Goal: Task Accomplishment & Management: Complete application form

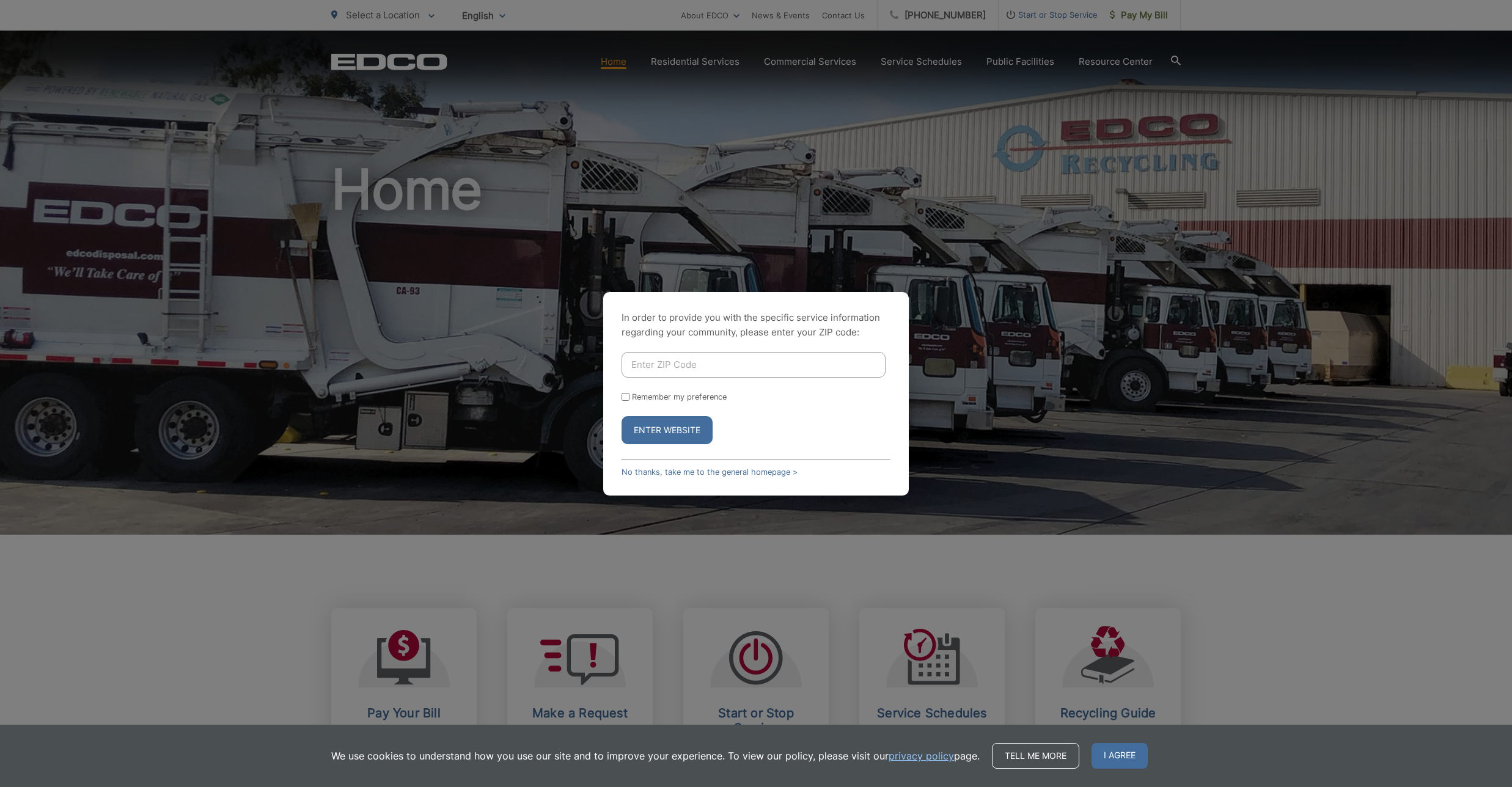
click at [679, 366] on input "Enter ZIP Code" at bounding box center [754, 364] width 264 height 25
type input "92028"
click at [675, 424] on button "Enter Website" at bounding box center [667, 429] width 91 height 28
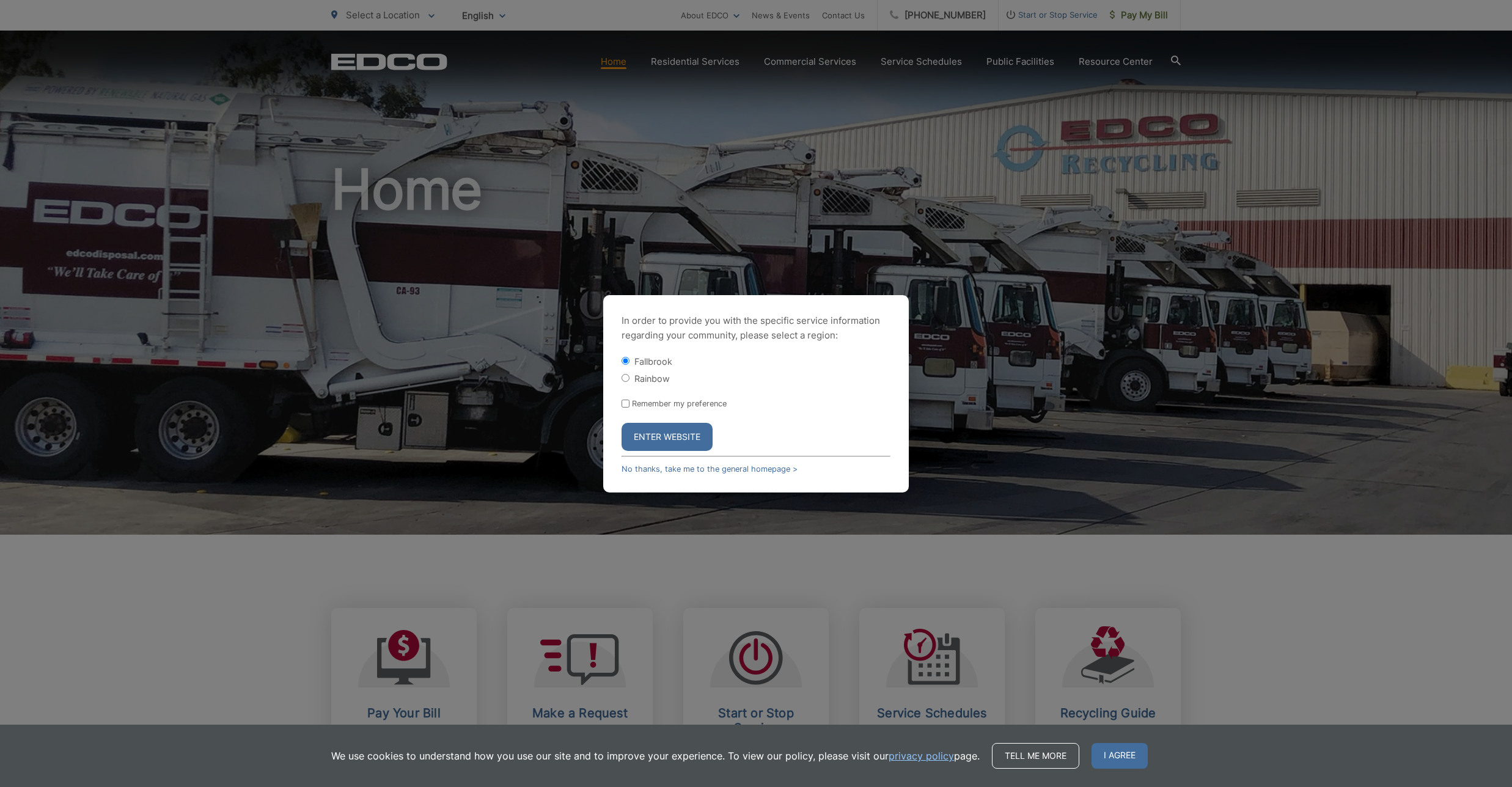
click at [667, 435] on button "Enter Website" at bounding box center [667, 436] width 91 height 28
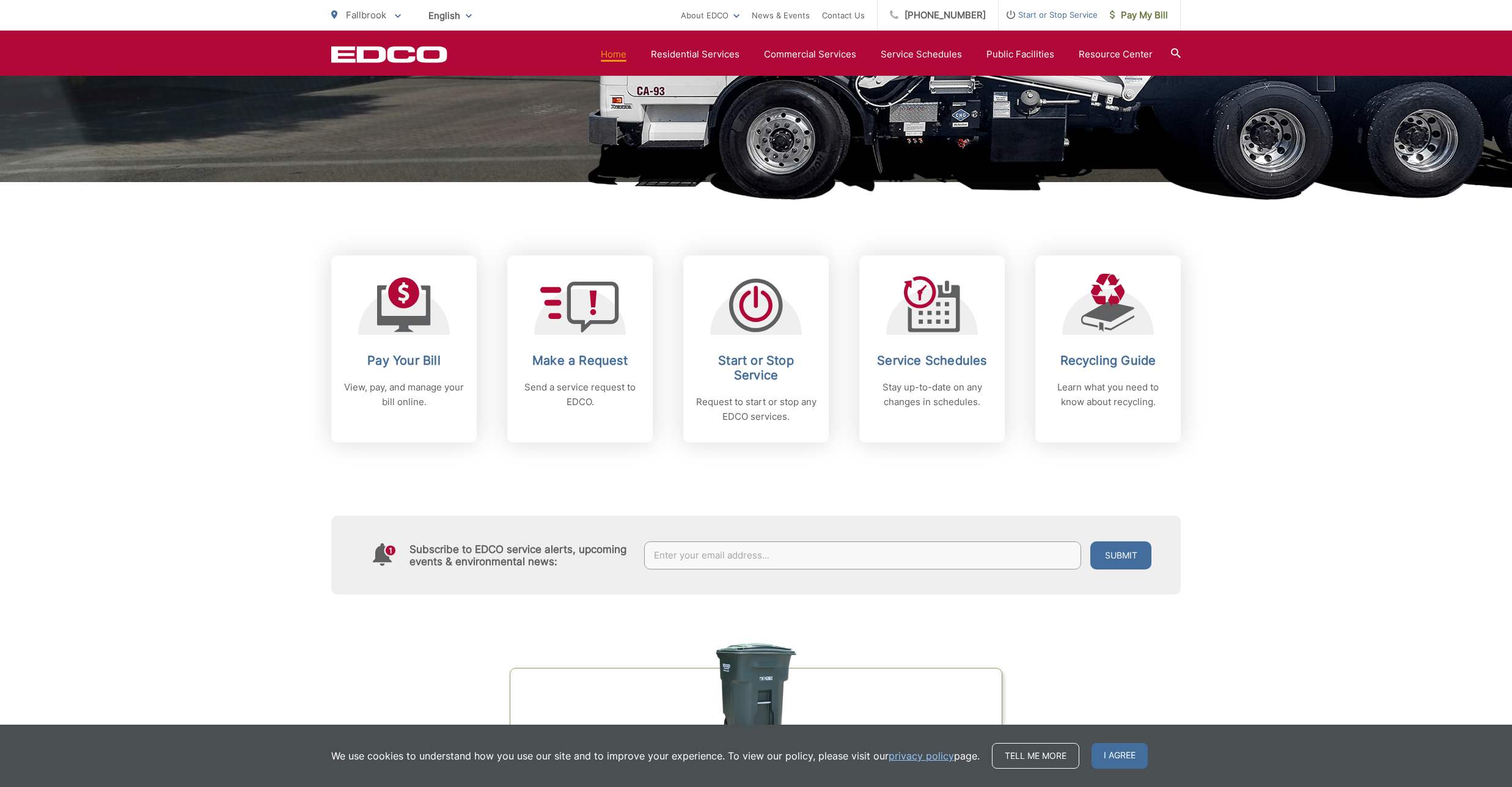
scroll to position [372, 0]
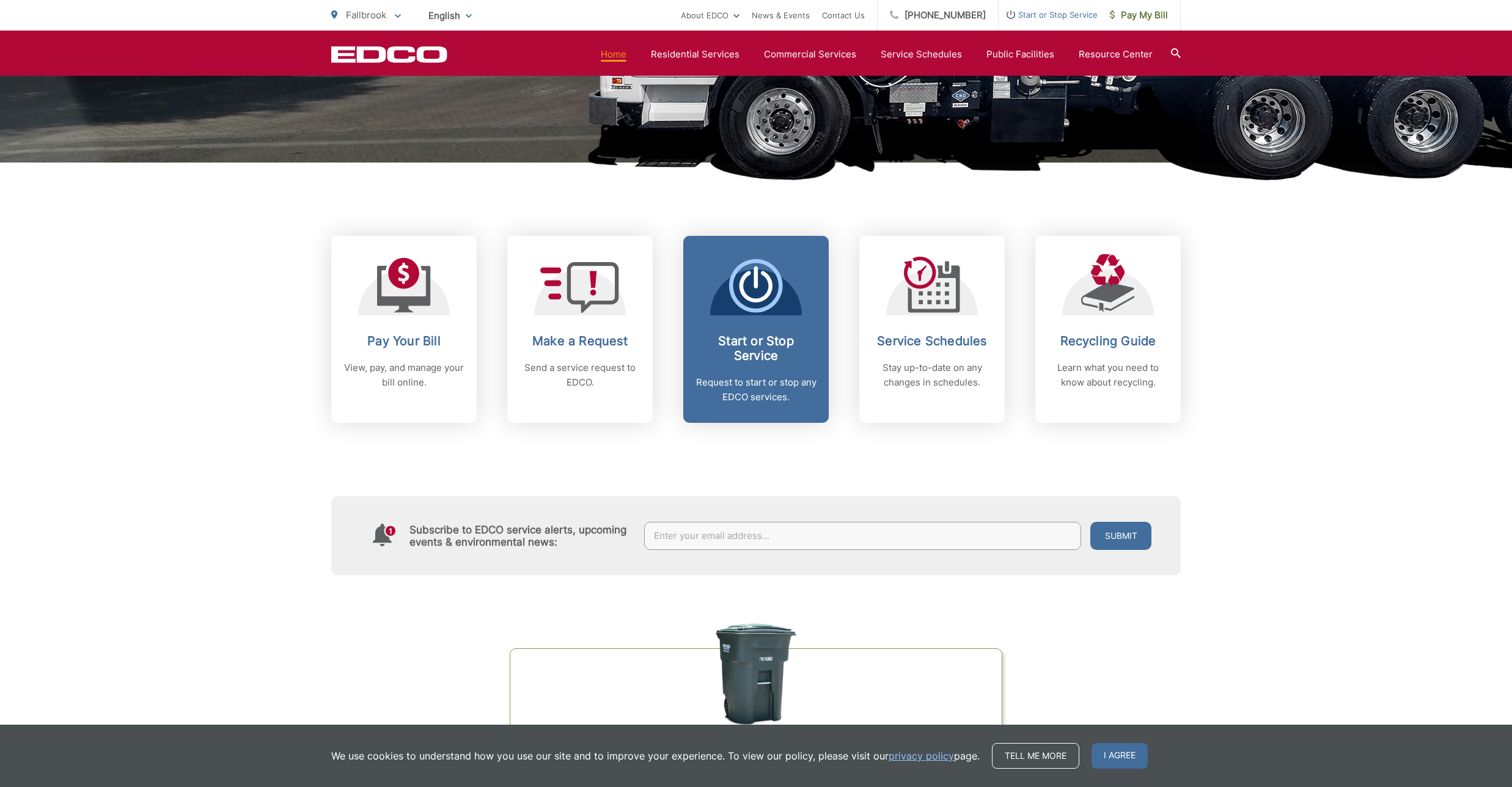
click at [765, 353] on h2 "Start or Stop Service" at bounding box center [756, 348] width 121 height 29
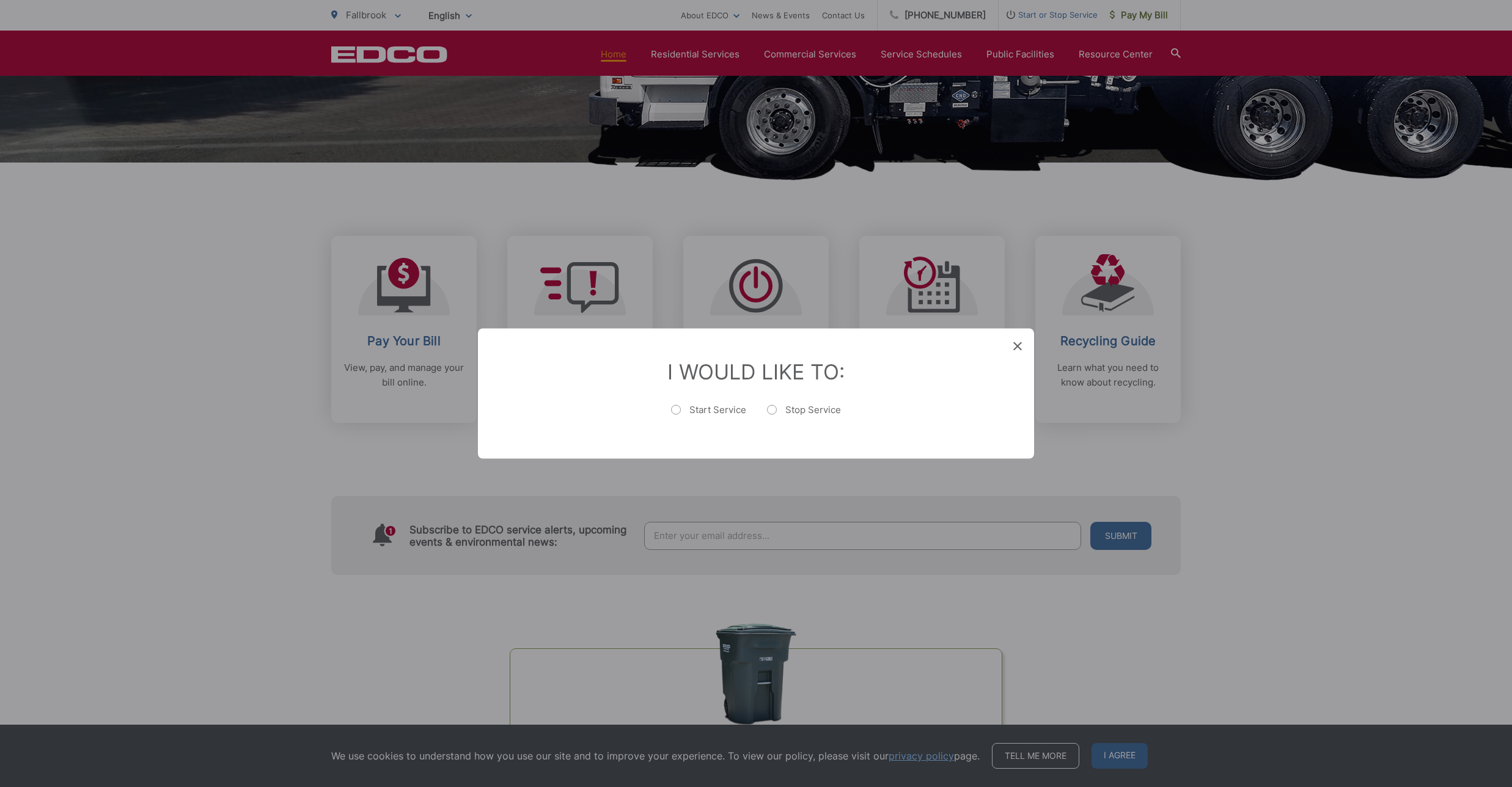
click at [771, 409] on label "Stop Service" at bounding box center [803, 416] width 74 height 24
radio input "true"
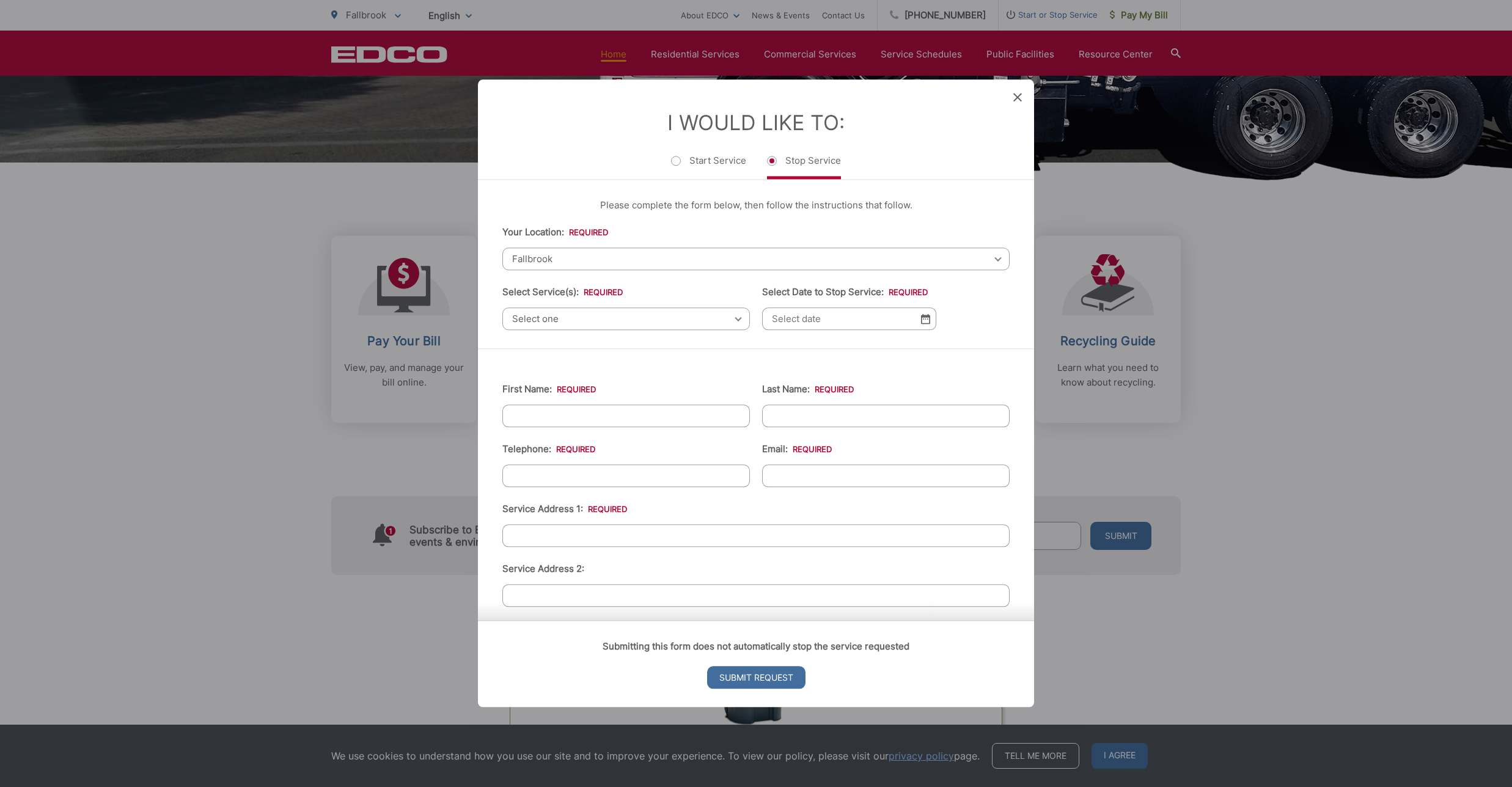
click at [624, 319] on span "Select one" at bounding box center [626, 319] width 247 height 22
click at [890, 348] on div "Please complete the form below, then follow the instructions that follow. Your …" at bounding box center [756, 264] width 556 height 169
click at [1021, 97] on icon at bounding box center [1017, 97] width 9 height 9
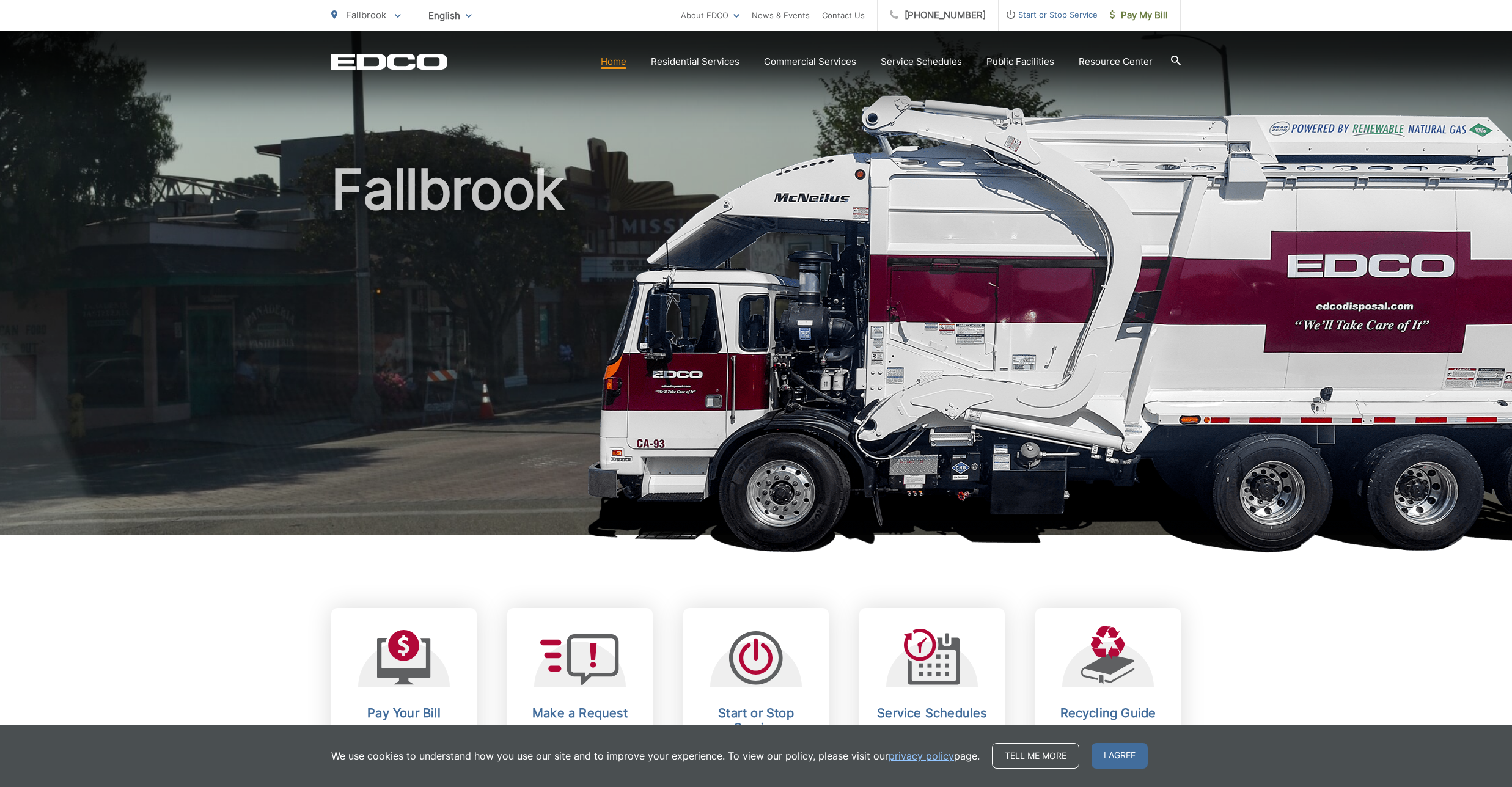
click at [1067, 16] on span "Start or Stop Service" at bounding box center [1048, 15] width 99 height 15
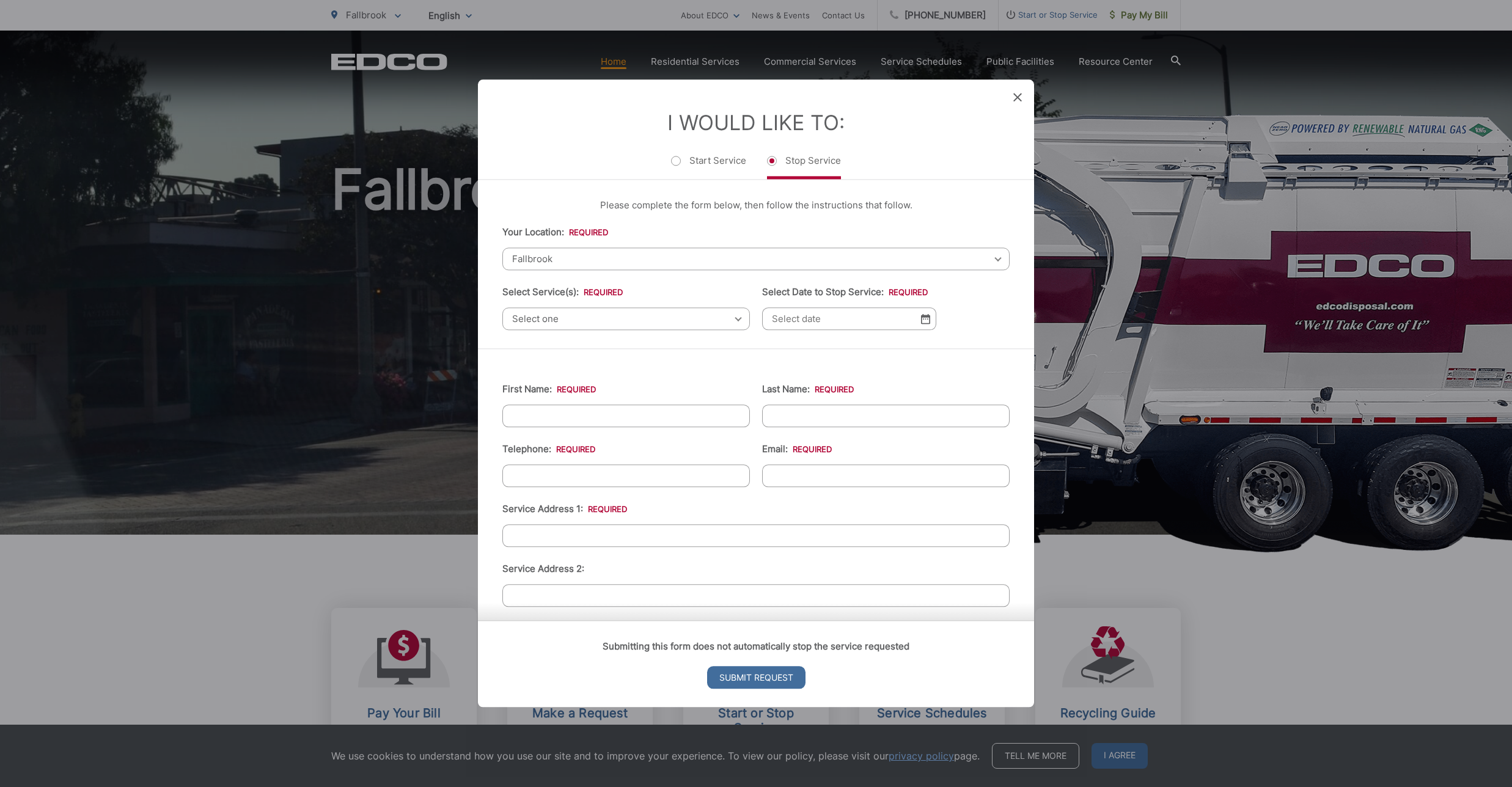
click at [1012, 101] on div "I Would Like To: Start Service Stop Service" at bounding box center [756, 129] width 556 height 100
click at [1013, 101] on icon at bounding box center [1017, 97] width 9 height 9
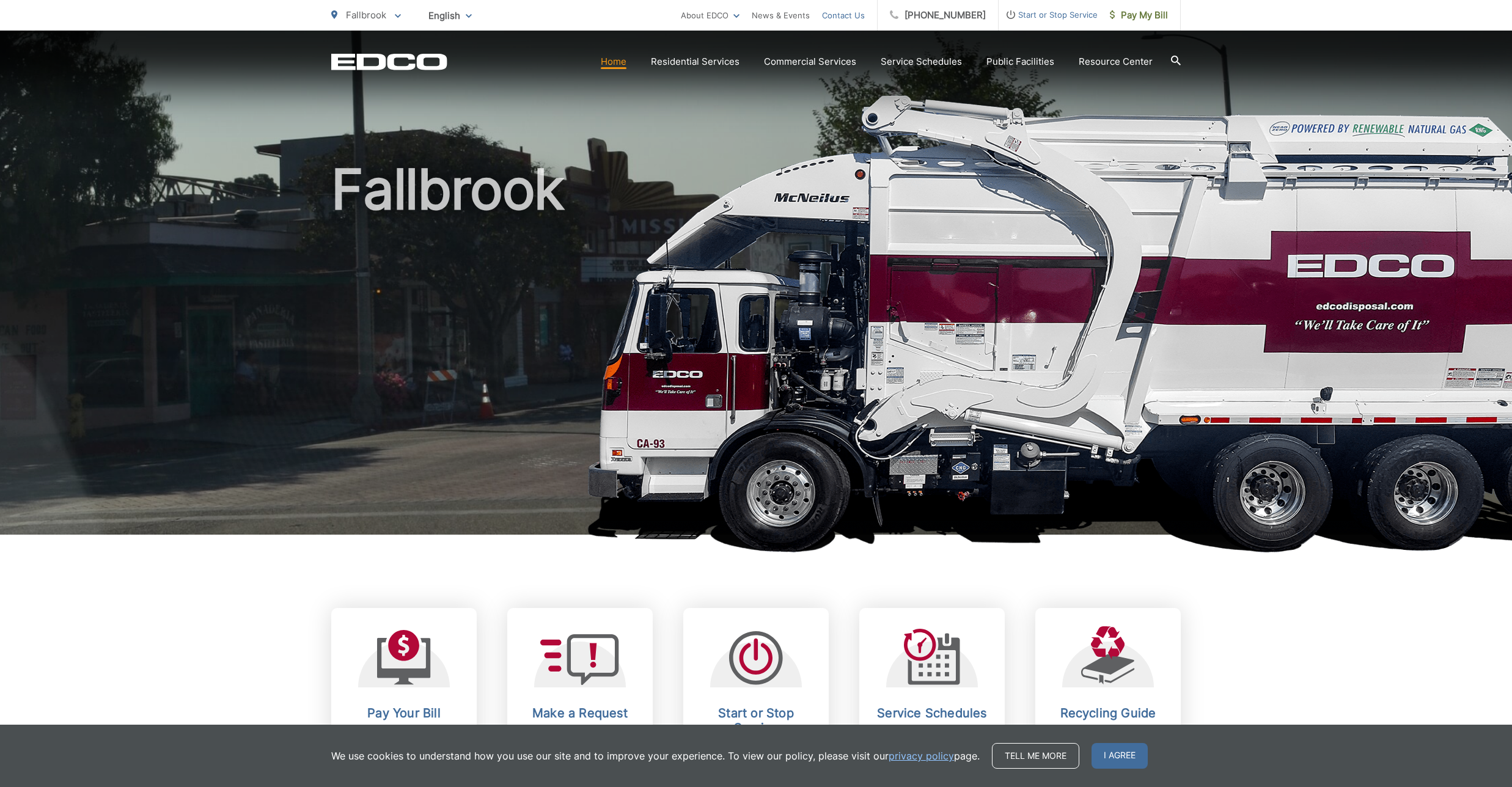
click at [858, 20] on link "Contact Us" at bounding box center [843, 15] width 43 height 15
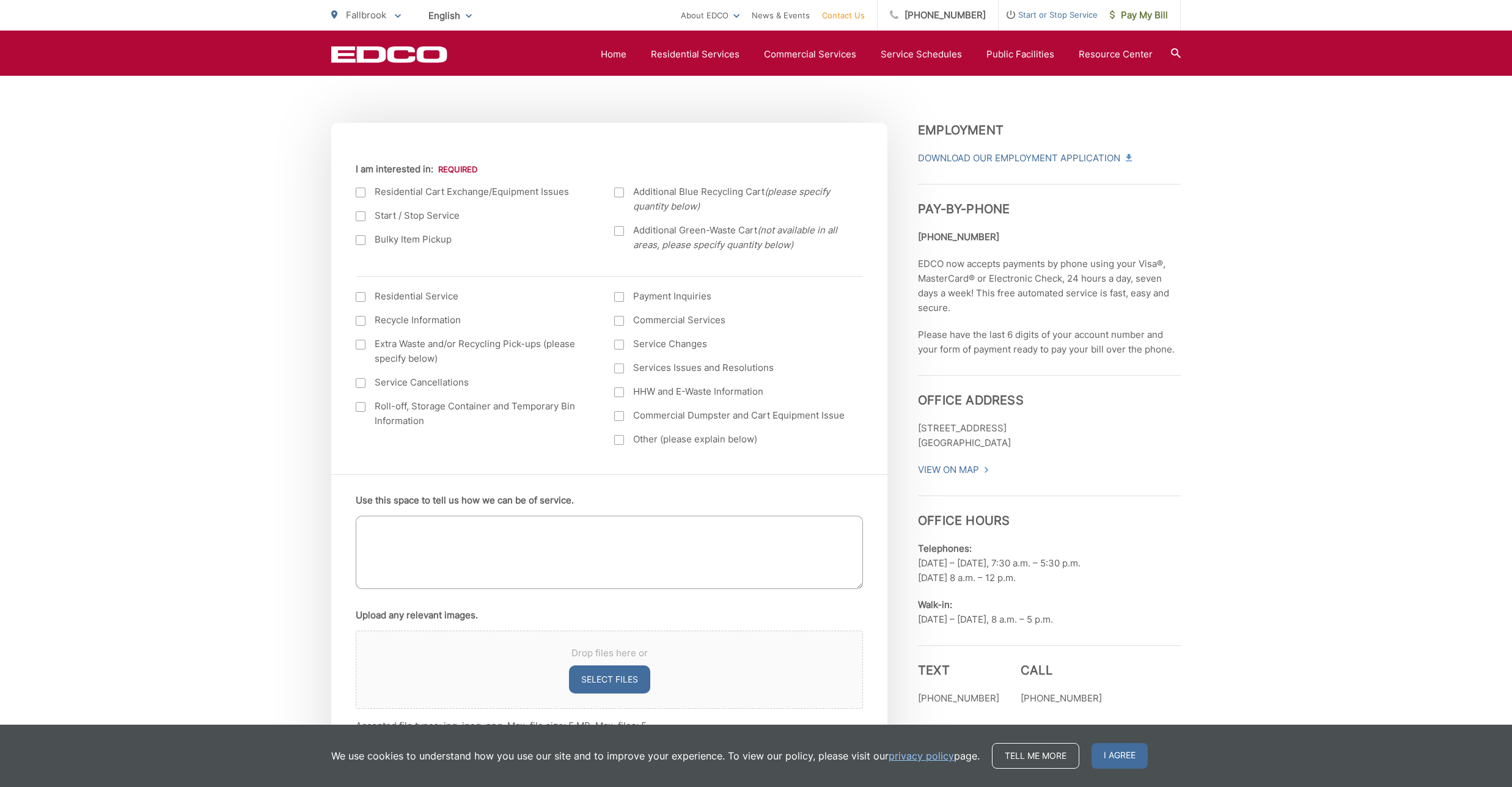
scroll to position [392, 0]
click at [361, 218] on div at bounding box center [361, 215] width 10 height 10
click at [0, 0] on input "Start / Stop Service" at bounding box center [0, 0] width 0 height 0
click at [355, 296] on div "Current Location Alpine Bonita Bonsall Borrego Springs Boulevard Buena Park Cam…" at bounding box center [609, 300] width 556 height 345
click at [363, 294] on div at bounding box center [361, 296] width 10 height 10
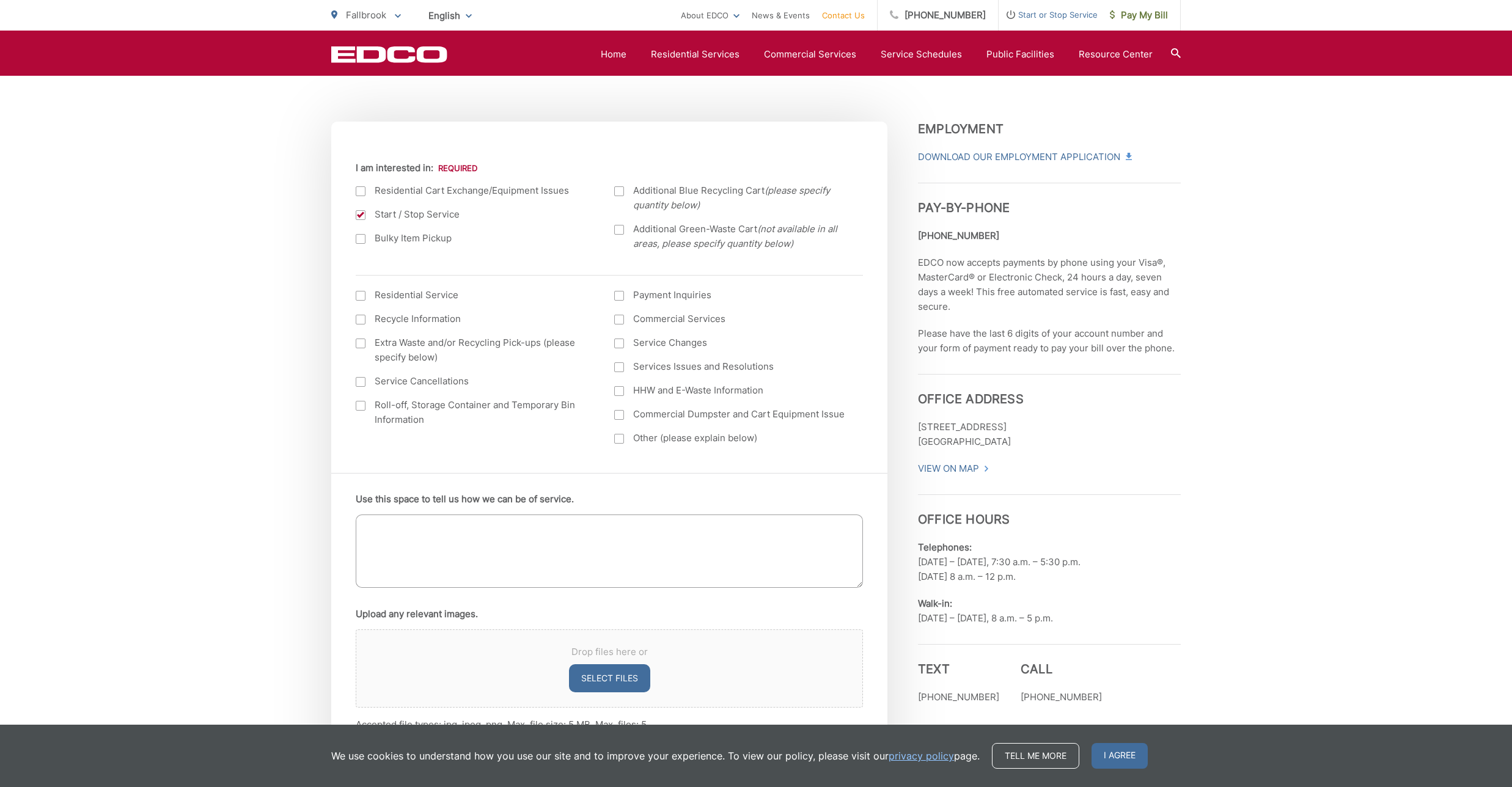
click at [0, 0] on input "I am interested in: (continued) *" at bounding box center [0, 0] width 0 height 0
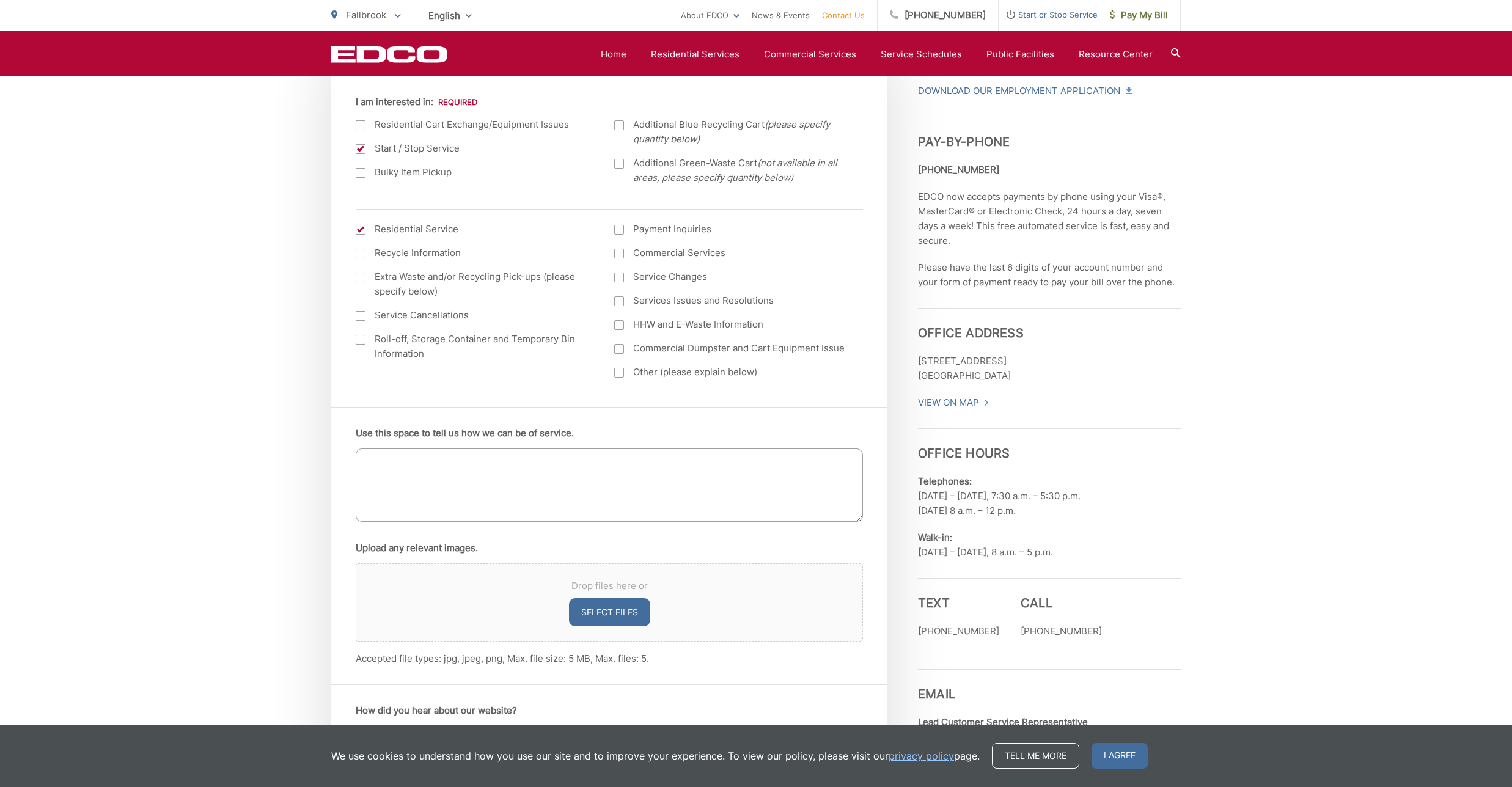
click at [385, 475] on textarea "Use this space to tell us how we can be of service." at bounding box center [609, 485] width 507 height 73
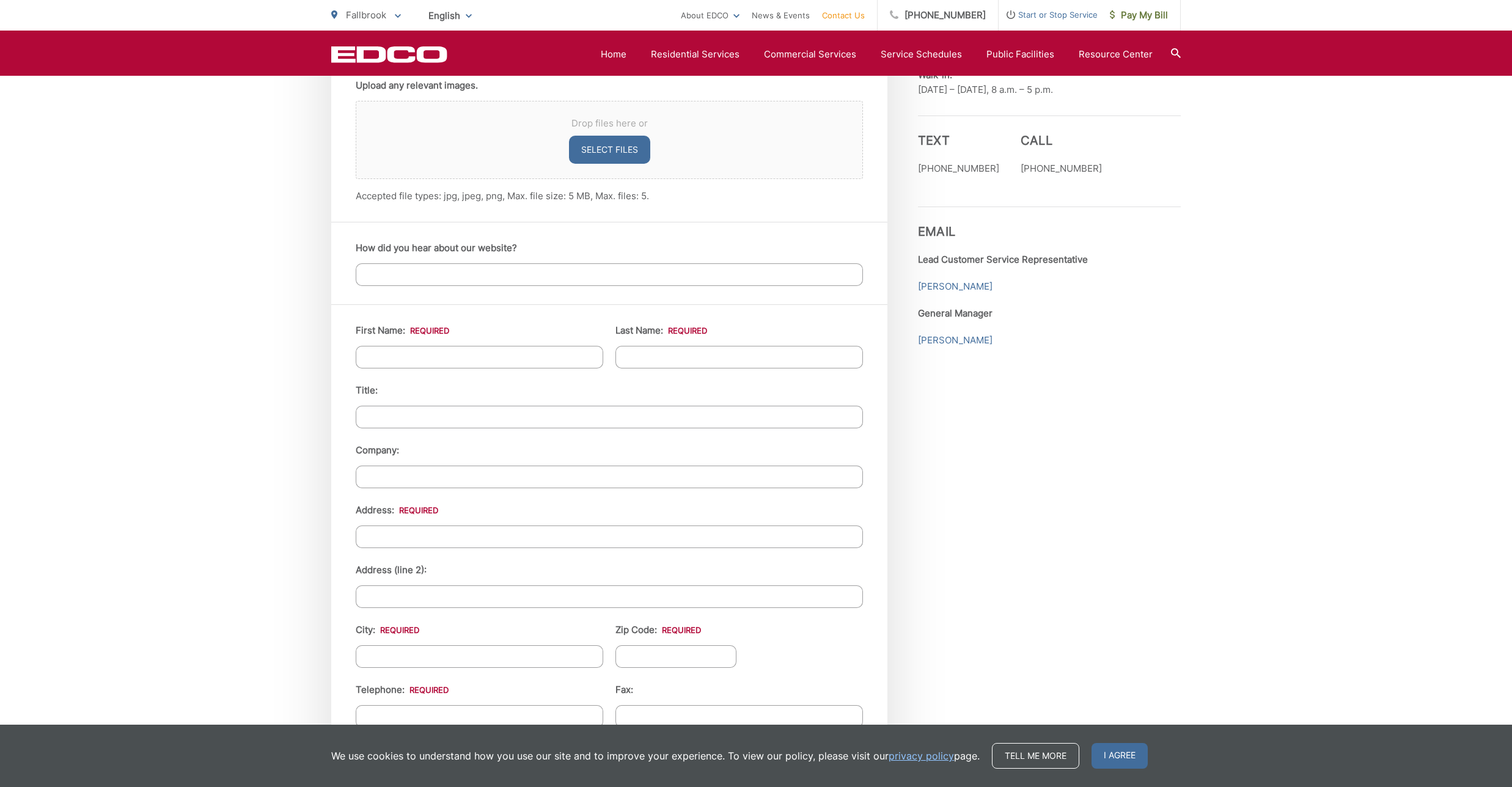
scroll to position [921, 0]
type textarea "I'd like to stop me service and I don't have a forwarding mailing address as I …"
type input "Tim"
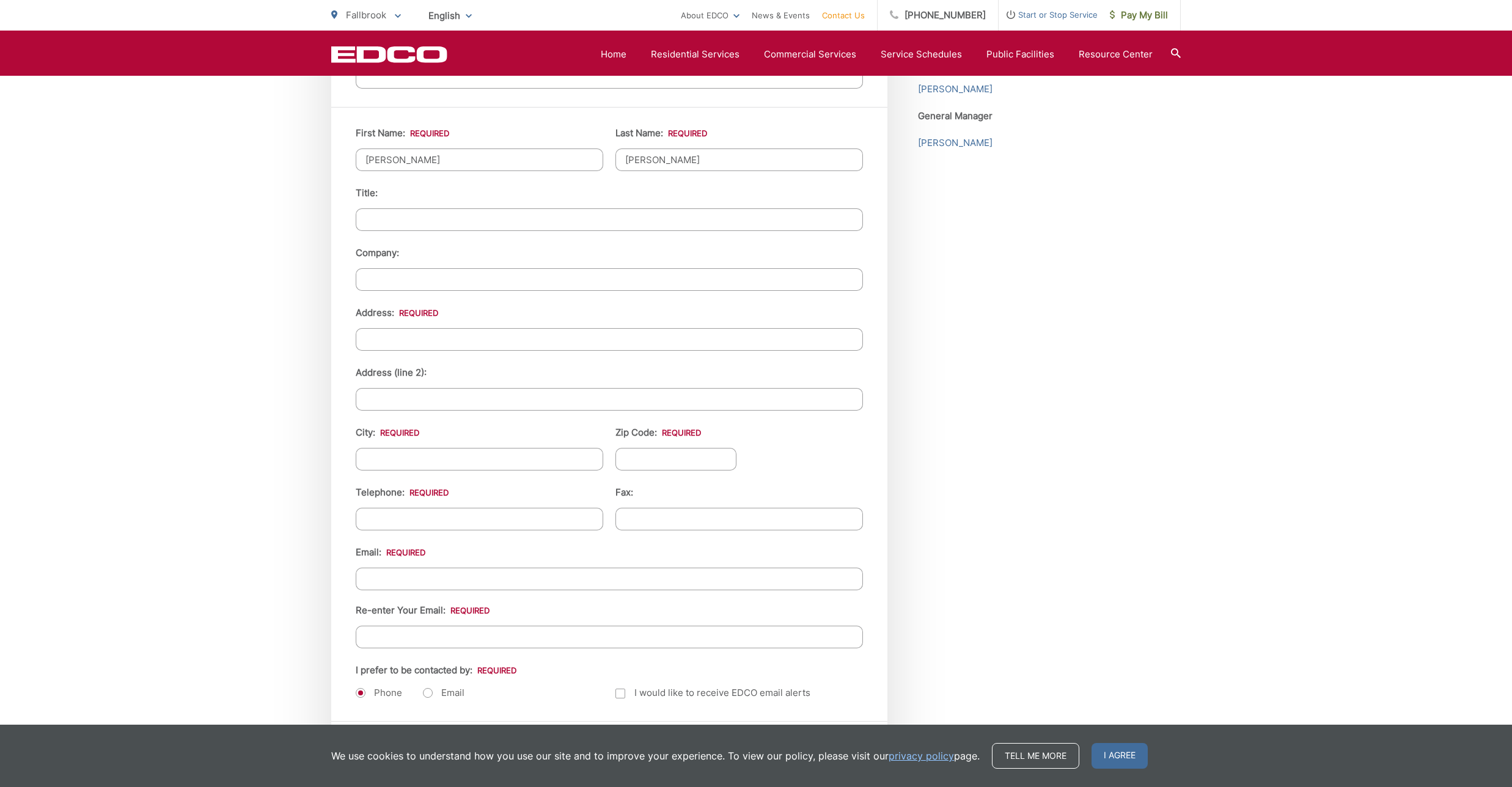
scroll to position [1175, 0]
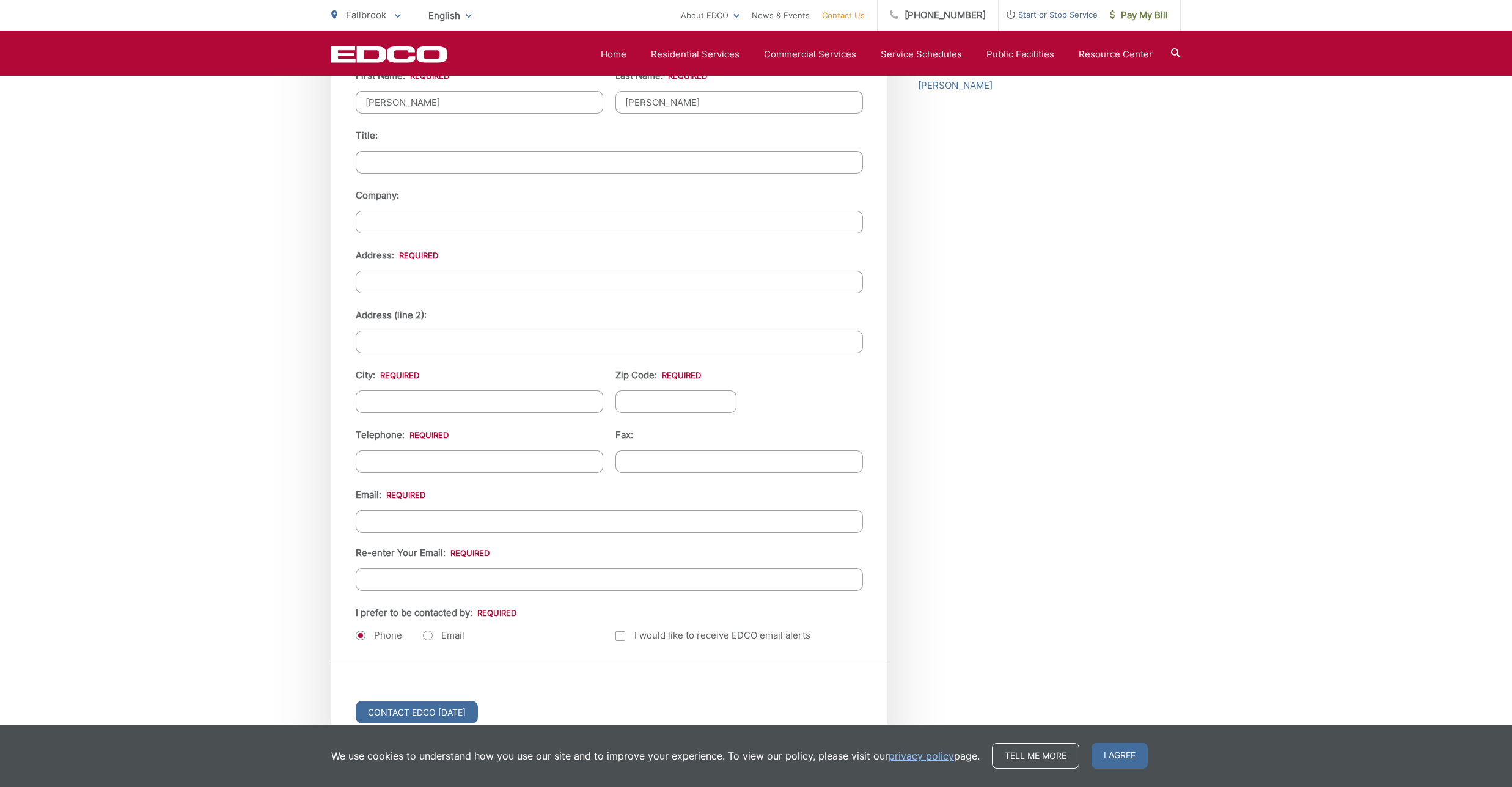
type input "Duncan"
type input "3"
paste input "352 Charles Swisher Ct"
type input "352 Charles Swisher Ct"
type input "Fallbrook"
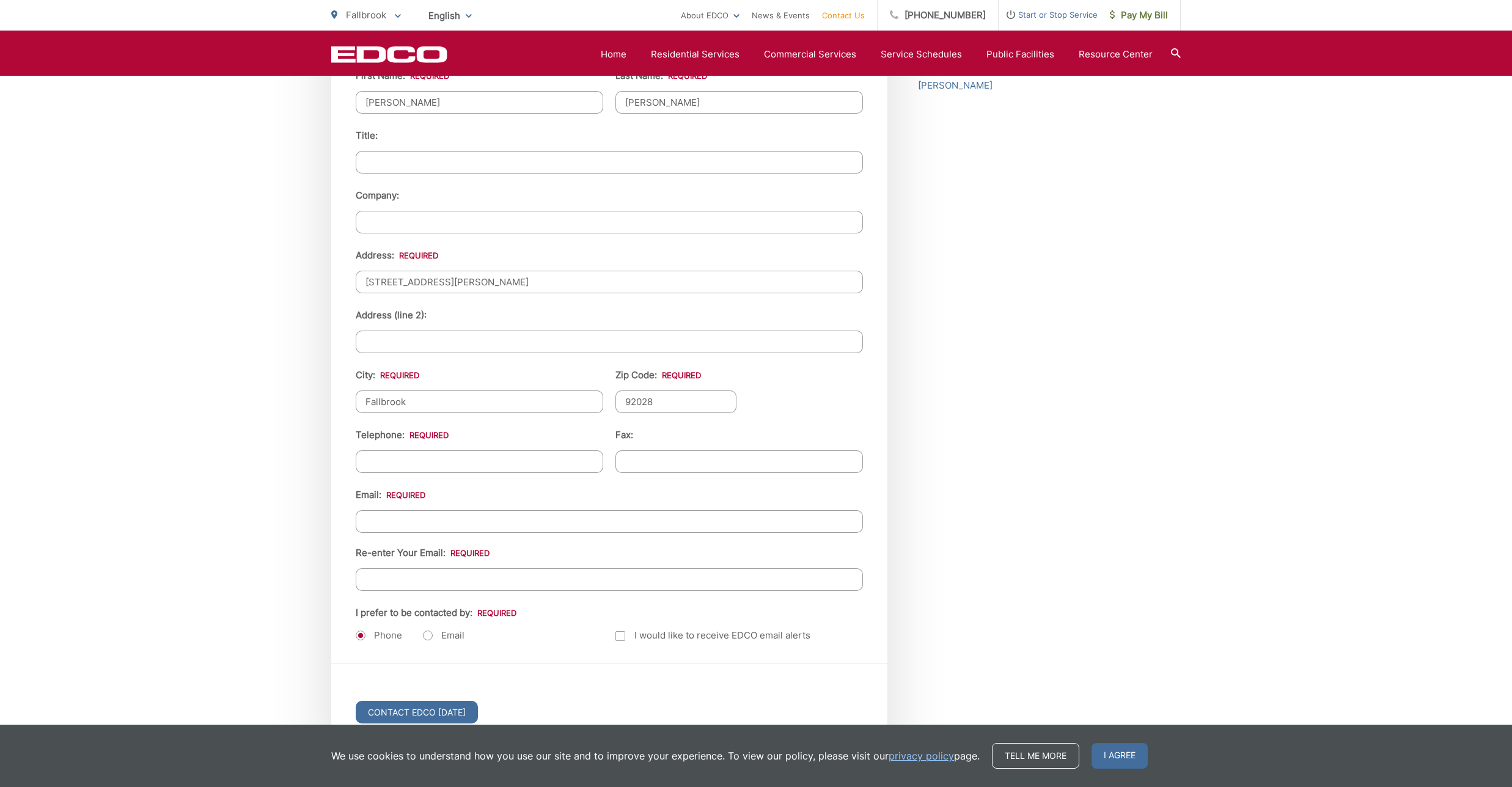
type input "92028"
click at [373, 459] on input "(___) ___-____" at bounding box center [479, 462] width 247 height 22
type input "(442) 204-2577"
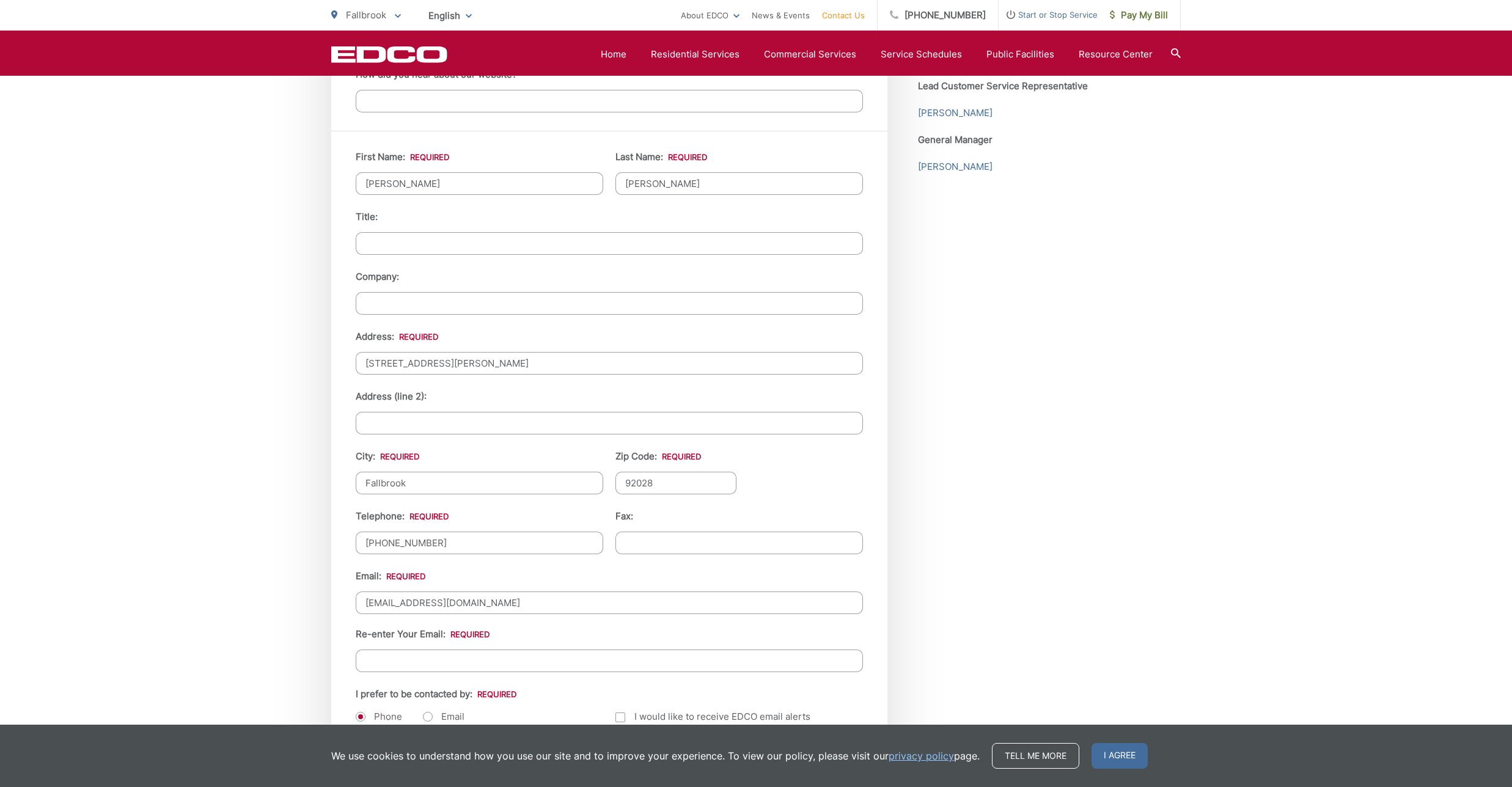
type input "suzieg0040@aol.com"
drag, startPoint x: 350, startPoint y: 181, endPoint x: 339, endPoint y: 182, distance: 11.0
click at [339, 182] on div "First Name: * Tim Last Name: * Duncan Title: Company: Address: * 352 Charles Sw…" at bounding box center [609, 437] width 556 height 614
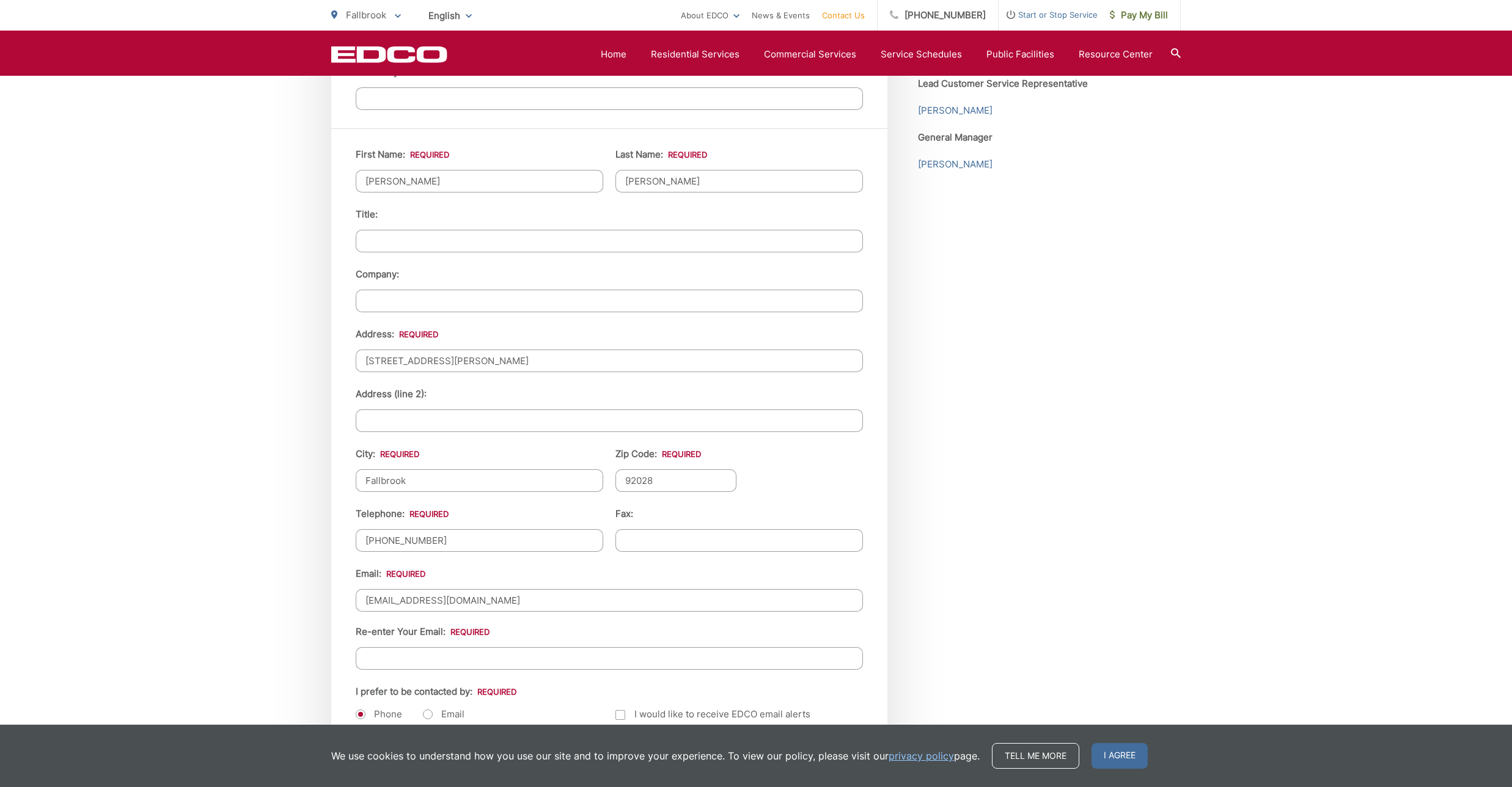
drag, startPoint x: 383, startPoint y: 180, endPoint x: 352, endPoint y: 183, distance: 31.1
click at [352, 183] on div "First Name: * Tim Last Name: * Duncan Title: Company: Address: * 352 Charles Sw…" at bounding box center [609, 435] width 556 height 614
type input "T"
type input "Suzie"
click at [580, 201] on ul "First Name: * Suzie Last Name: * Duncan Title: Company: Address: * 352 Charles …" at bounding box center [609, 436] width 507 height 577
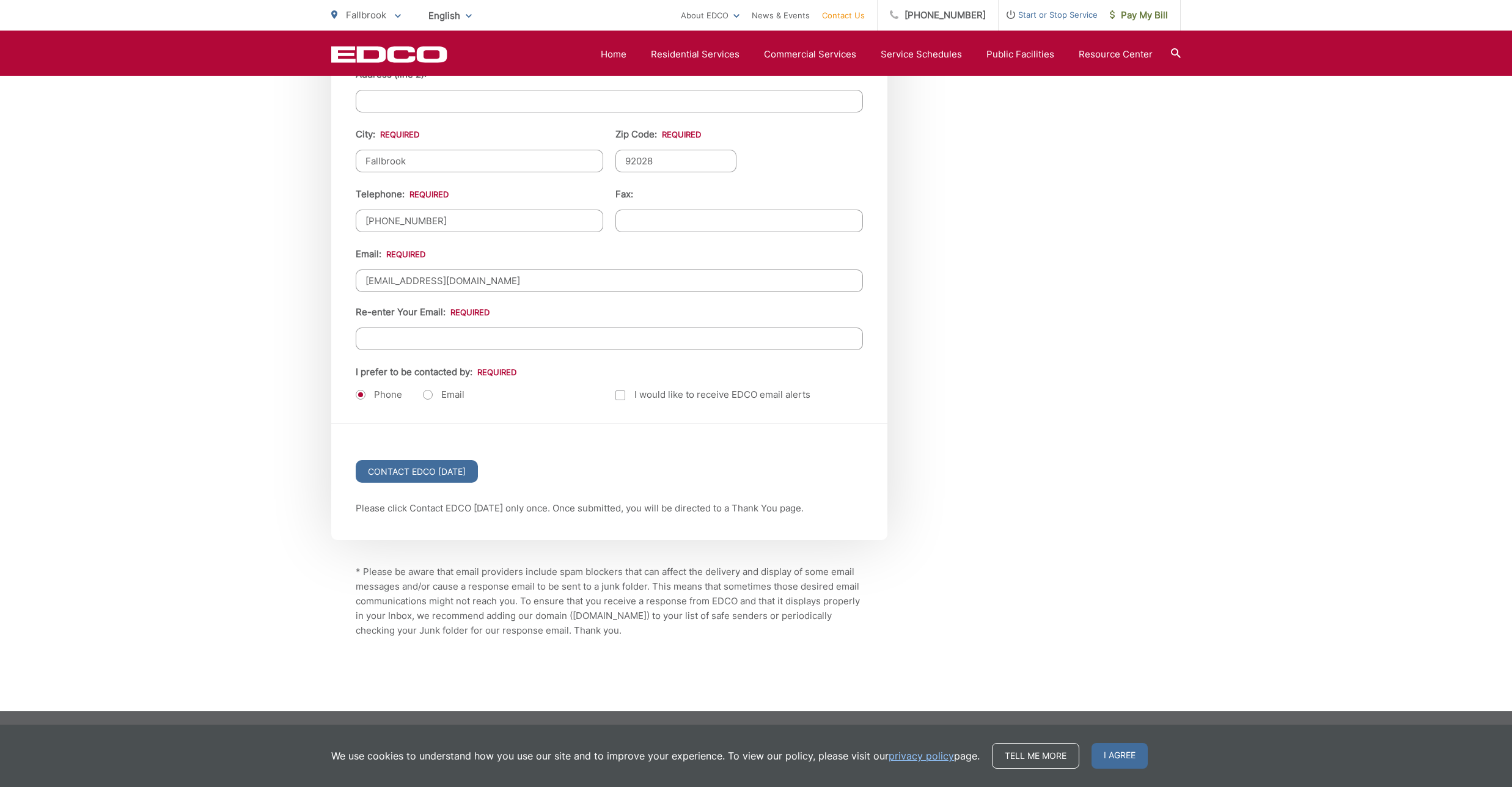
scroll to position [1415, 0]
click at [406, 282] on input "suzieg0040@aol.com" at bounding box center [609, 281] width 507 height 22
drag, startPoint x: 472, startPoint y: 279, endPoint x: 363, endPoint y: 282, distance: 109.0
click at [363, 282] on input "suziegoo40@aol.com" at bounding box center [609, 281] width 507 height 22
type input "suziegoo40@aol.com"
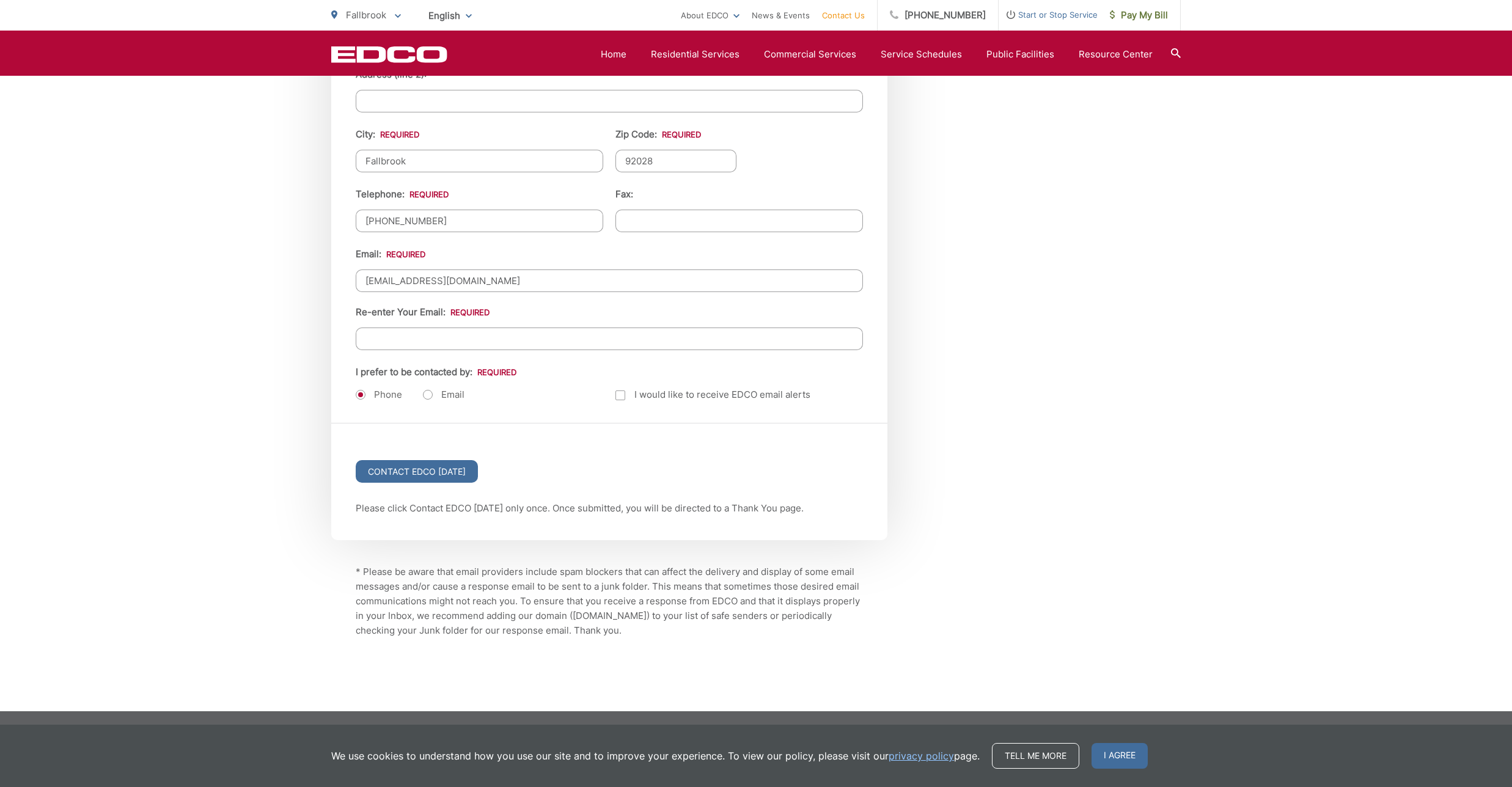
paste input "suziegoo40@aol.com"
type input "suziegoo40@aol.com"
click at [428, 398] on label "Email" at bounding box center [443, 395] width 42 height 12
radio input "true"
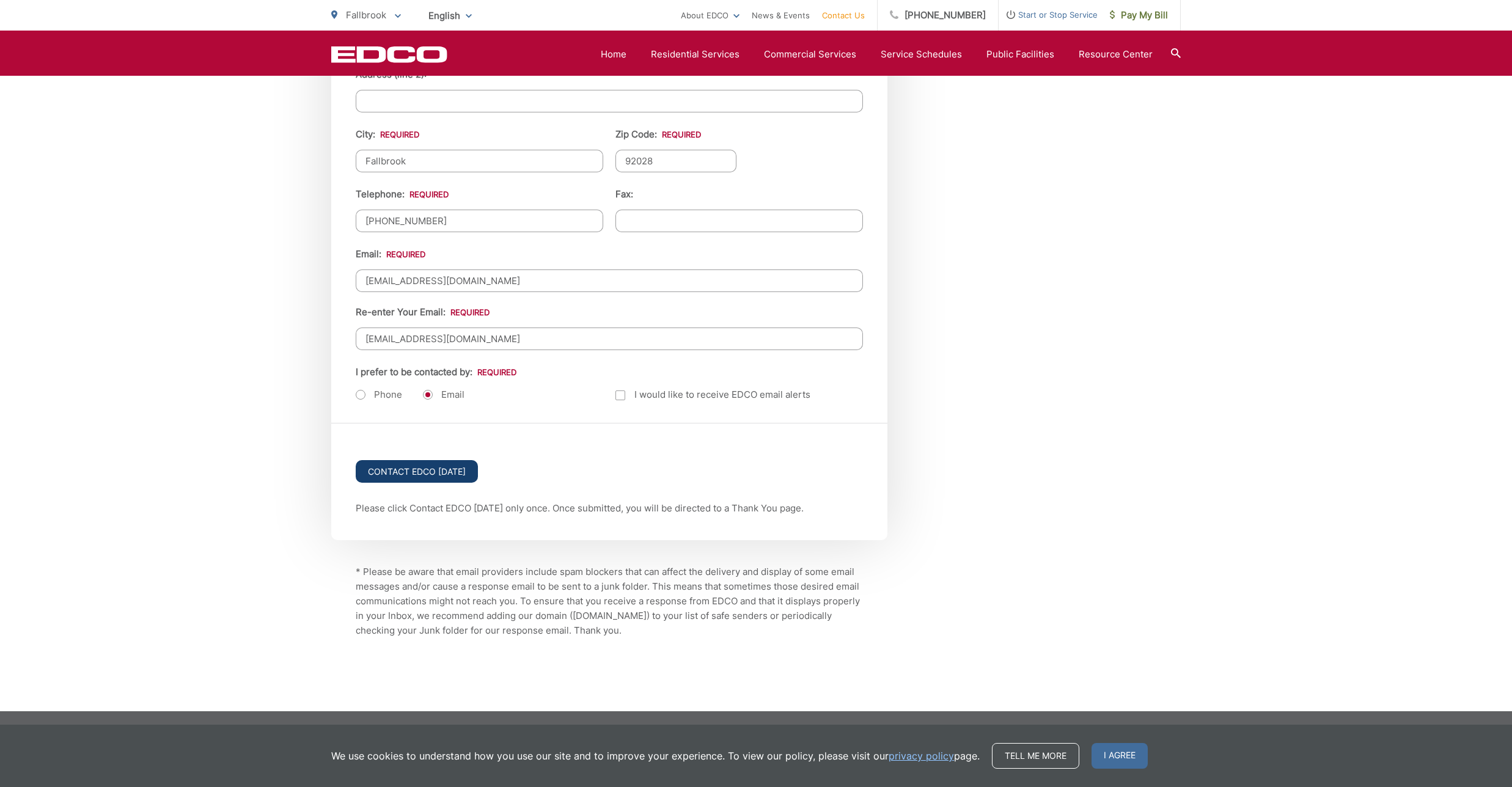
click at [428, 468] on input "Contact EDCO Today" at bounding box center [417, 471] width 122 height 22
